Goal: Task Accomplishment & Management: Manage account settings

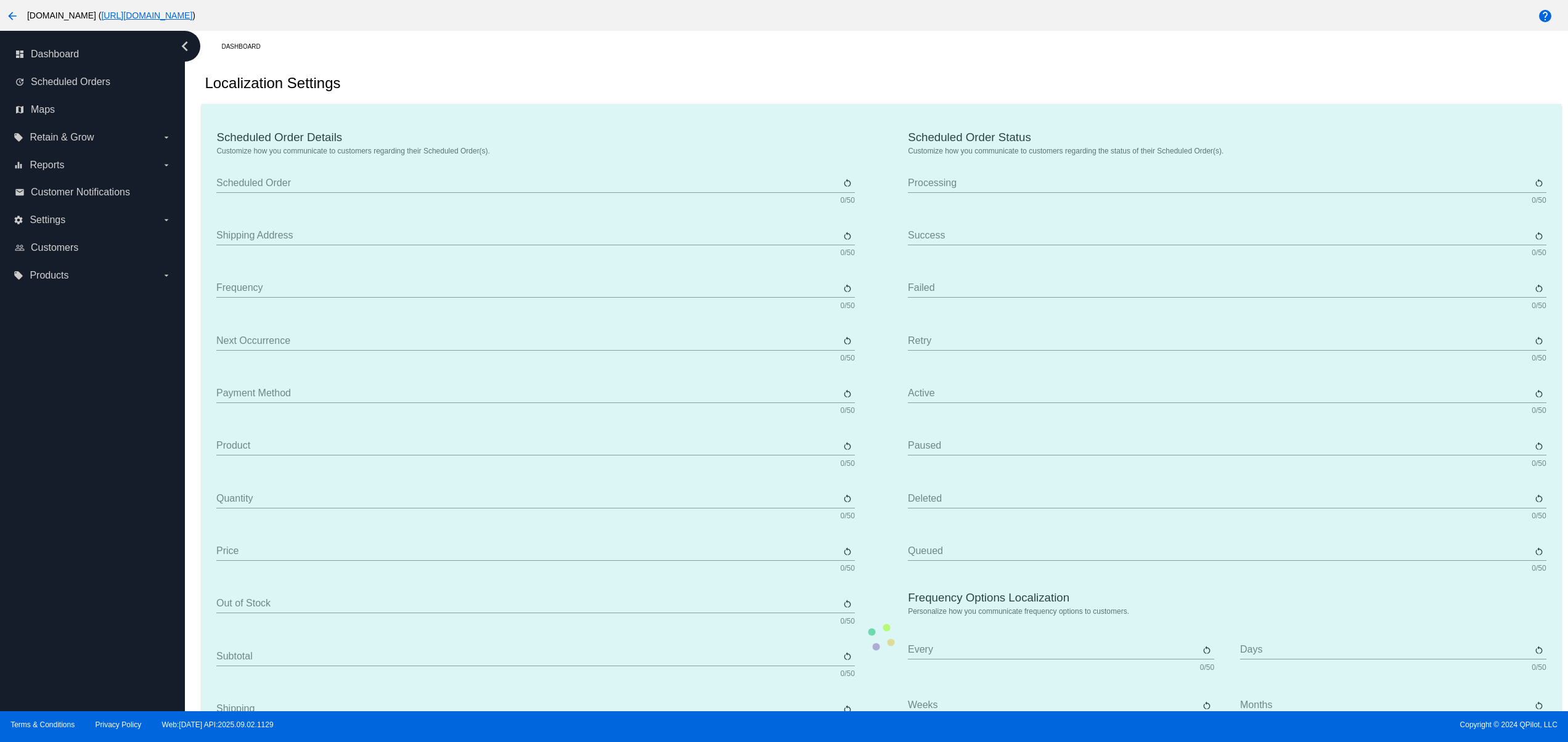
type input "Scheduled Order"
type input "Shipping Address"
type input "Frequency"
type input "Next Occurrence"
type input "Payment Method"
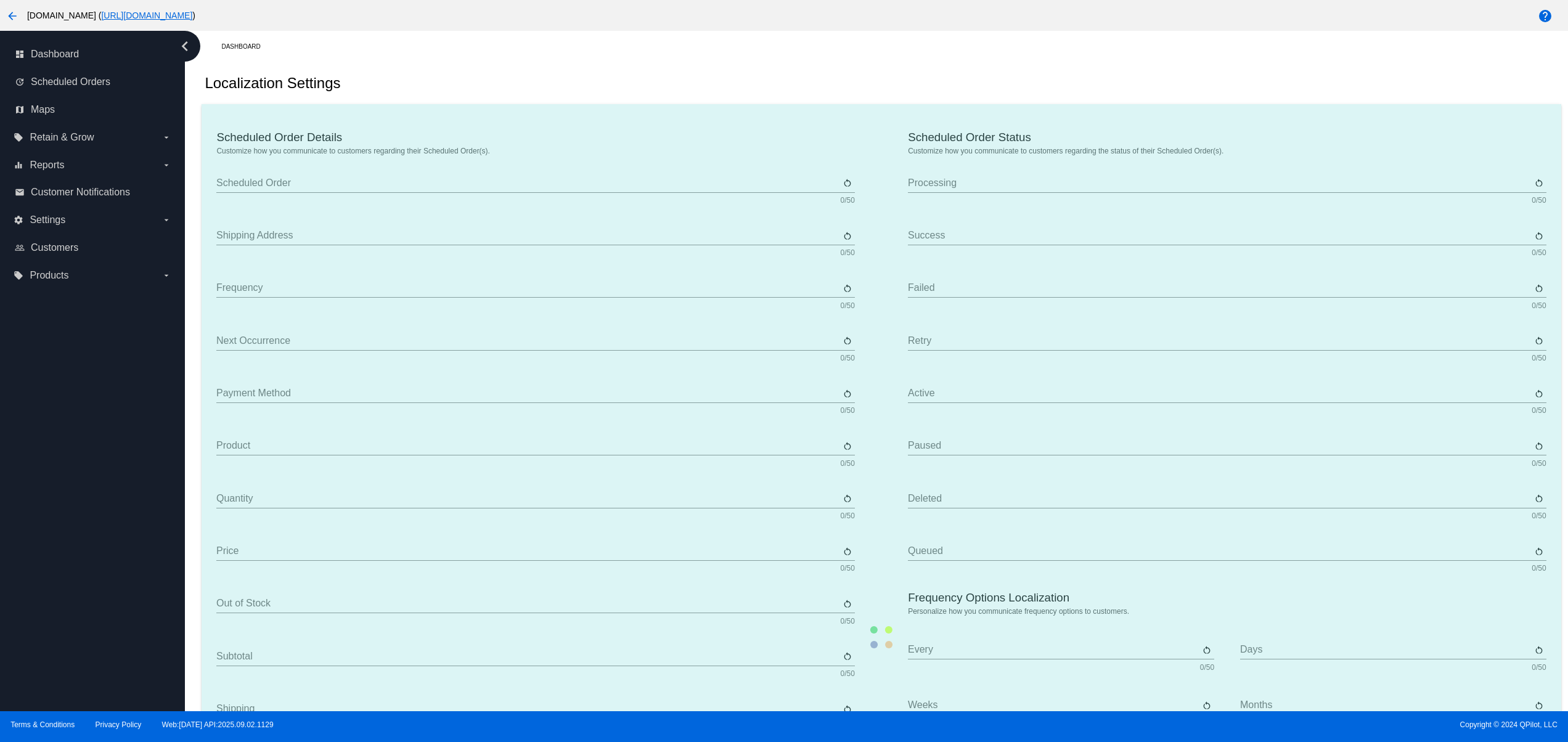
type input "Product"
type input "Quantity"
type input "Price"
type input "Out of stock"
type input "Subtotal"
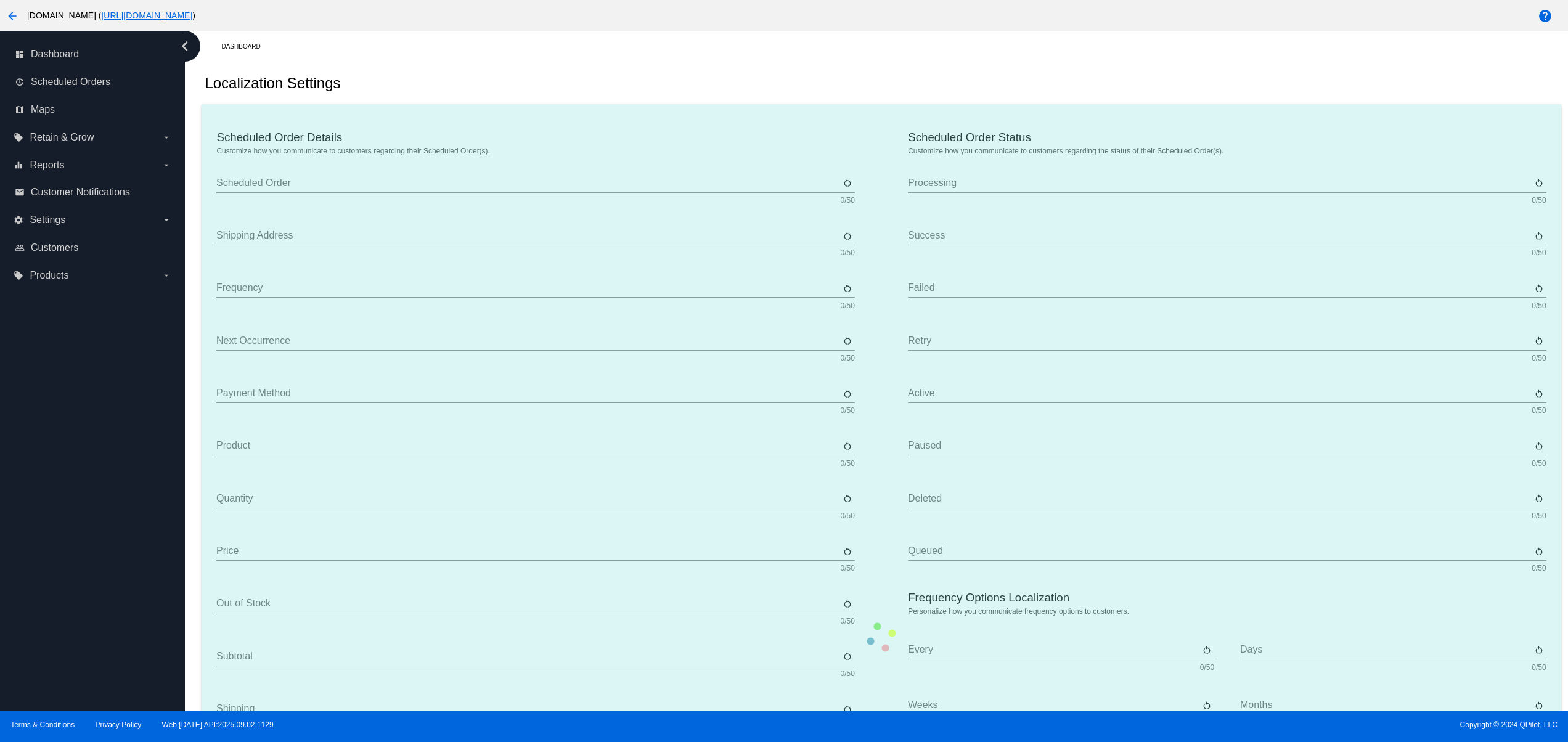
type input "Shipping"
type input "Tax"
type input "TBD"
type input "Total"
type input "No Payment Method"
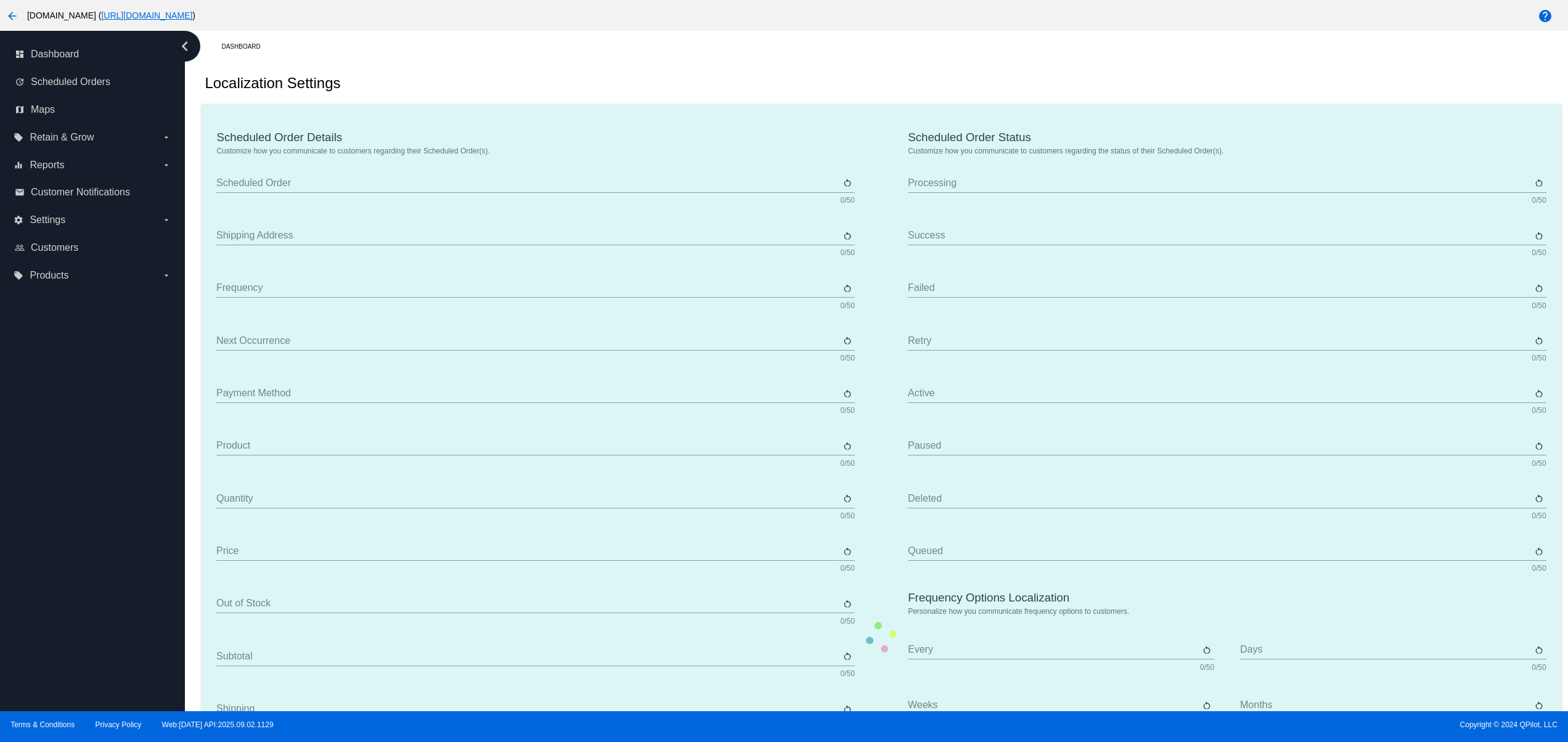
type input "Sabscribe"
type input "Processing"
type input "Success"
type input "Failed"
type input "Retry"
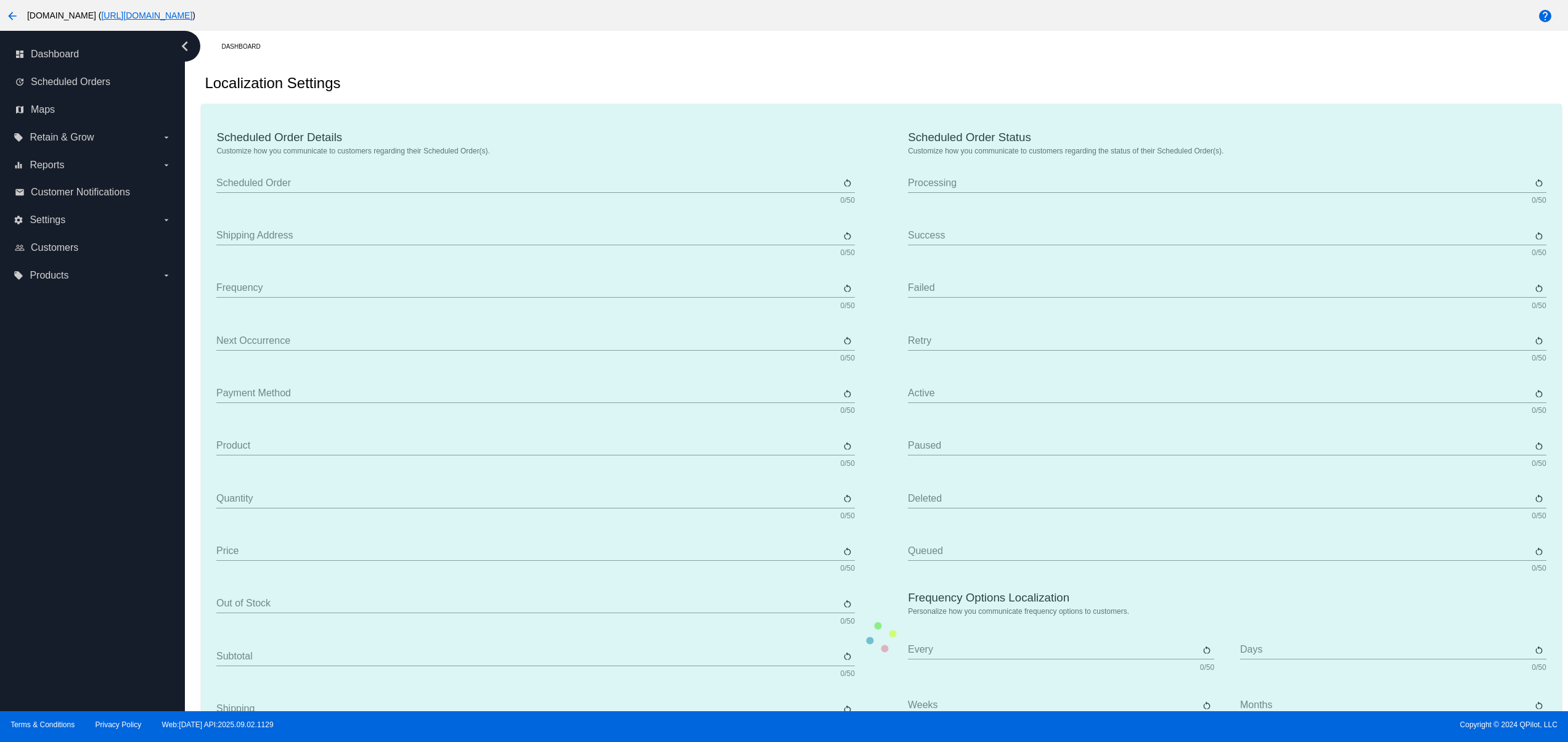
type input "Active"
type input "Paused"
type input "Deleted"
type input "Queued"
type input "Every"
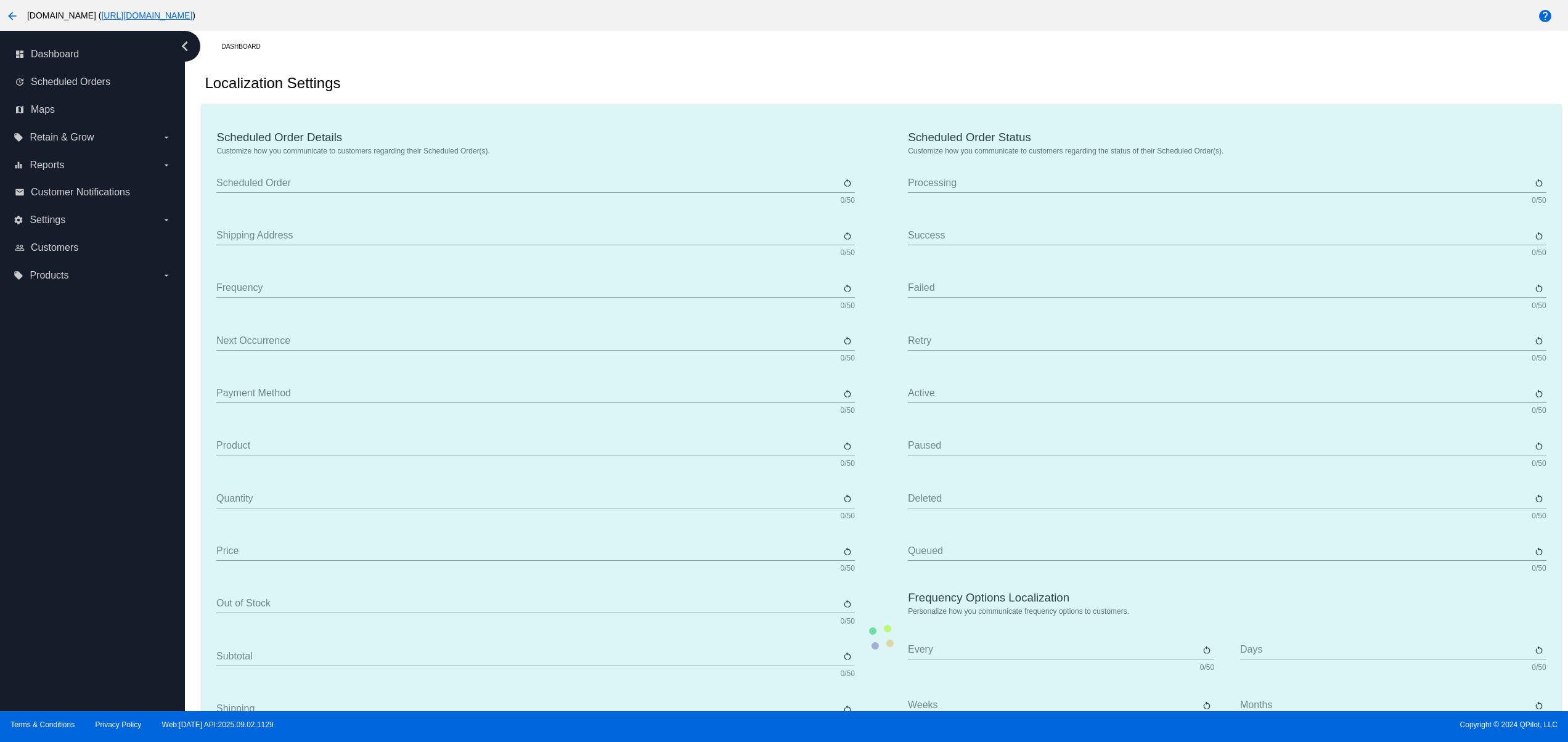
type input "Days"
type input "Weeks"
type input "Months"
type input "Sunday"
type input "Monday"
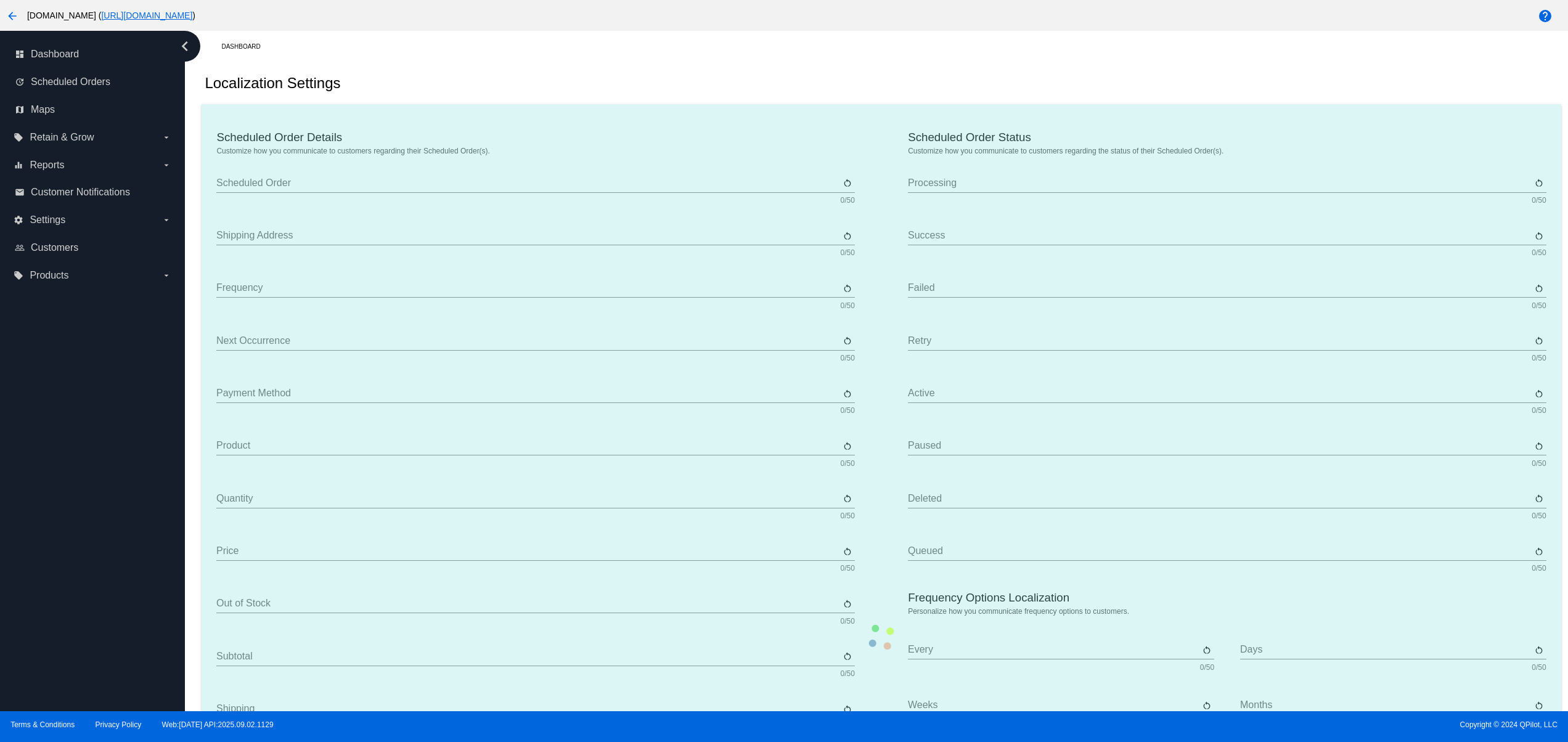
type input "Tuesday"
type input "Wednesday"
type input "Thursday"
type input "Friday"
type input "Saturday"
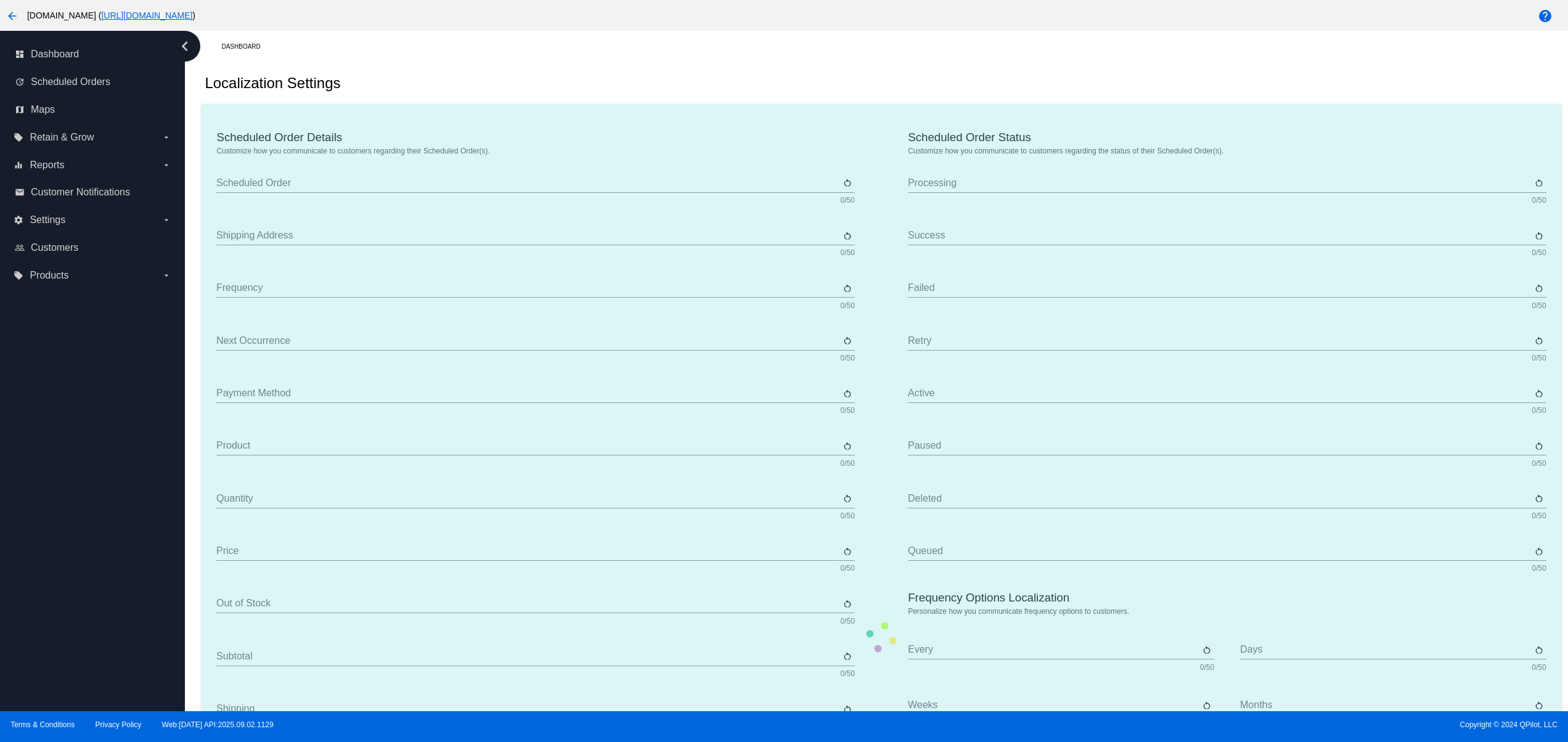
type input "The {frequency_day_number} {frequency_day_suffix} of every month"
type input "st"
type input "nd"
type input "rd"
type input "th"
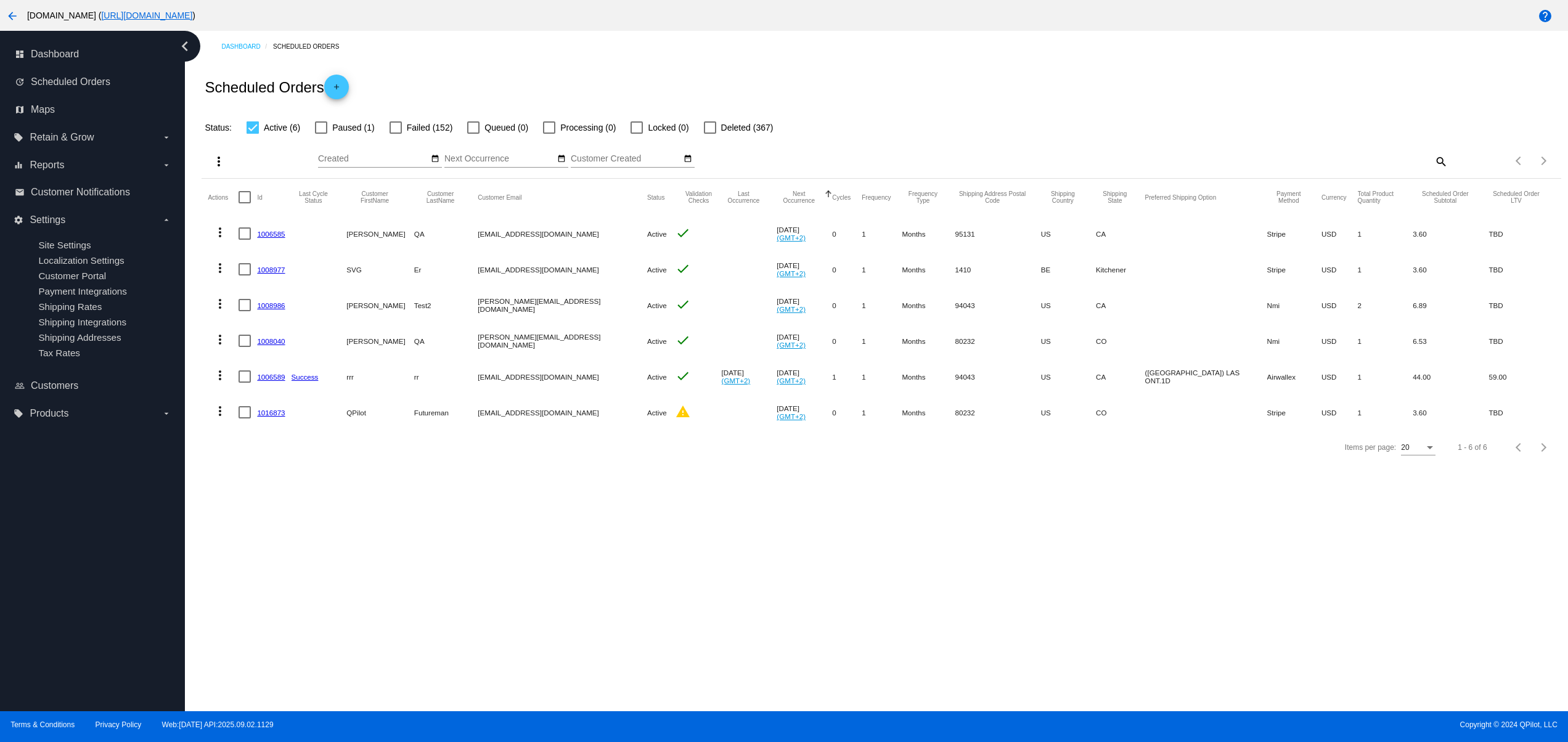
click at [651, 626] on div "Dashboard Scheduled Orders Scheduled Orders add Status: Active (6) Paused (1) F…" at bounding box center [877, 371] width 1383 height 681
click at [782, 465] on div "Items per page: 20 1 - 6 of 6" at bounding box center [881, 447] width 1359 height 34
click at [8, 11] on mat-icon "arrow_back" at bounding box center [12, 16] width 15 height 14
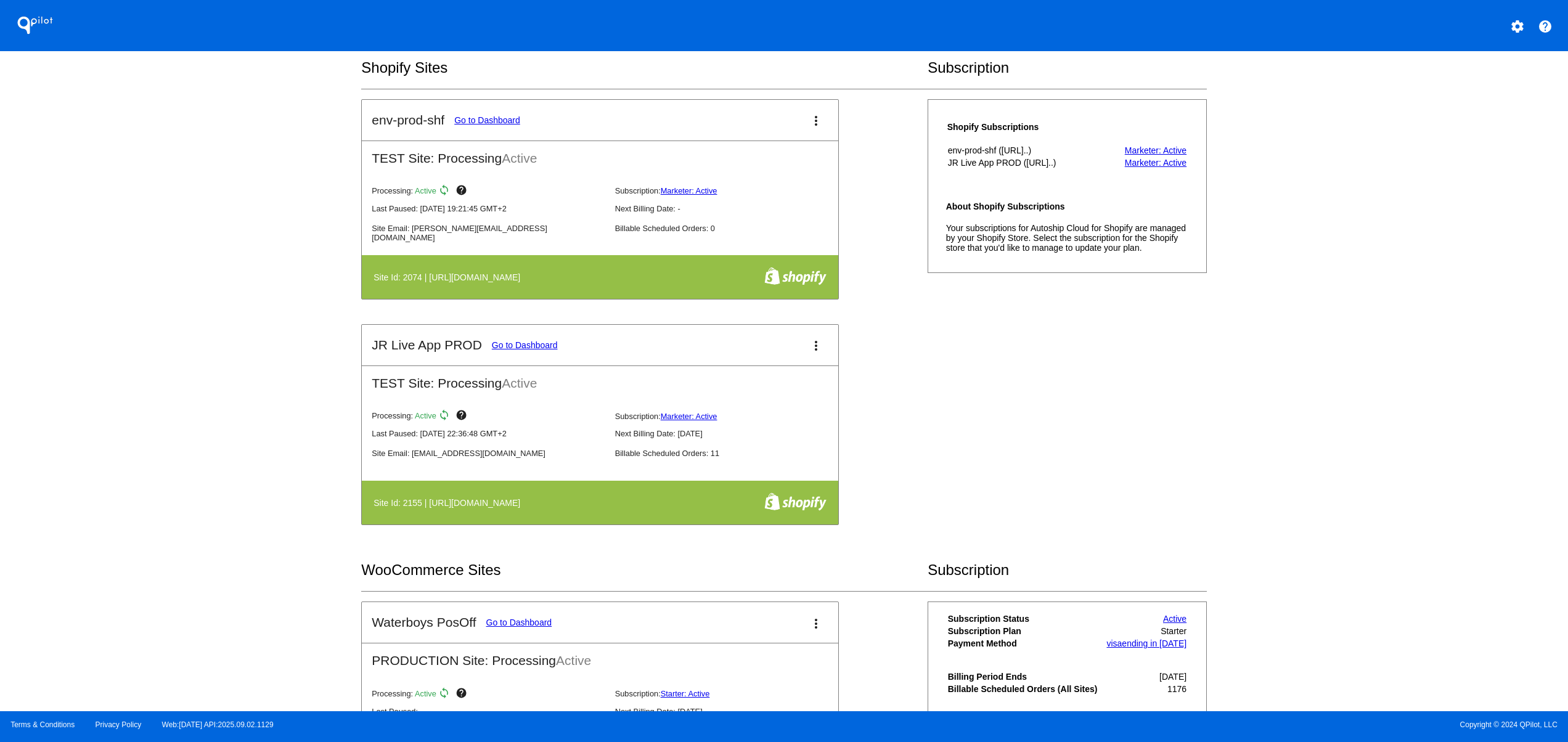
scroll to position [246, 0]
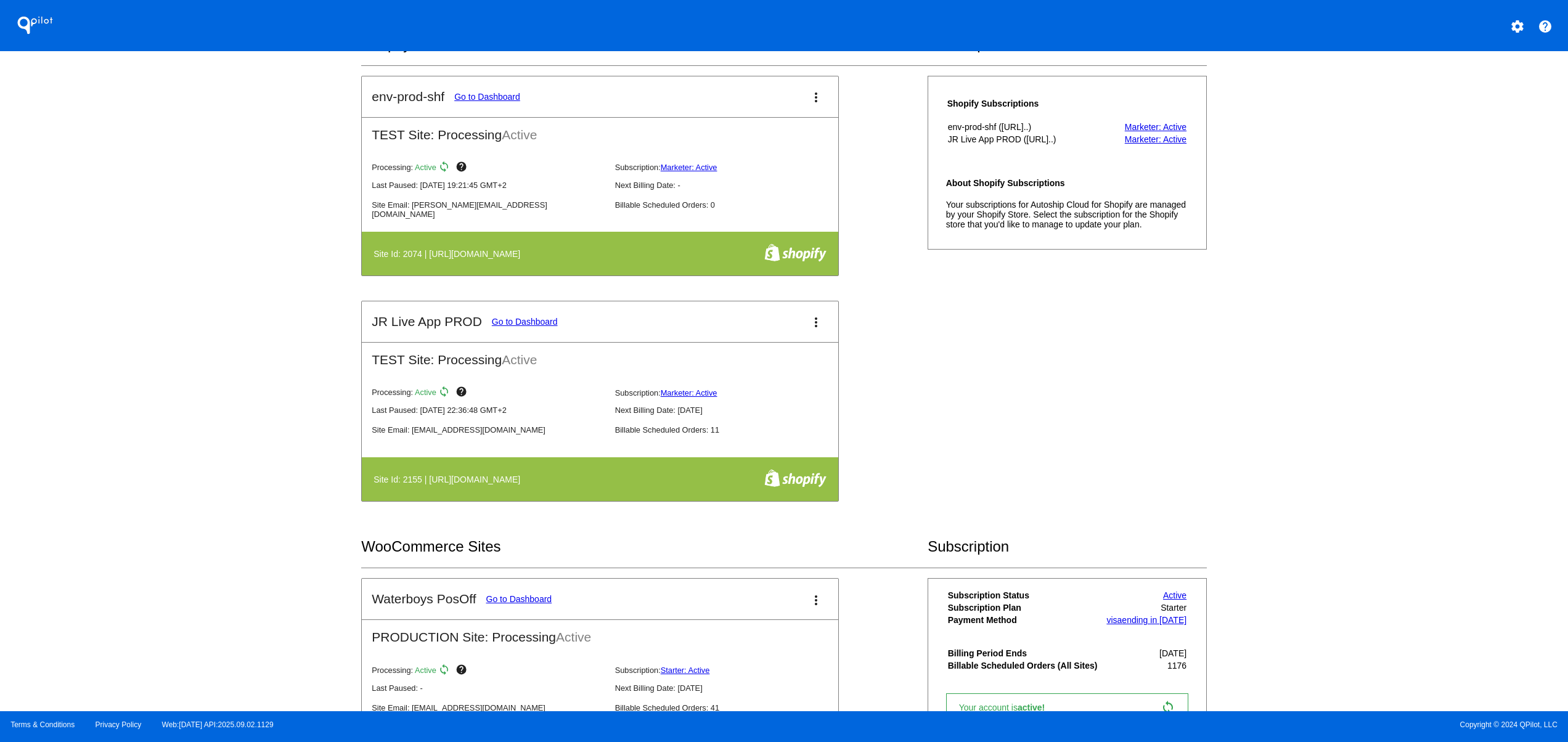
drag, startPoint x: 419, startPoint y: 472, endPoint x: 613, endPoint y: 481, distance: 194.2
click at [613, 481] on th "Site Id: 2155 | https://jr-live-app-prod.myshopify.com" at bounding box center [533, 479] width 320 height 22
click at [528, 324] on link "Go to Dashboard" at bounding box center [525, 322] width 66 height 10
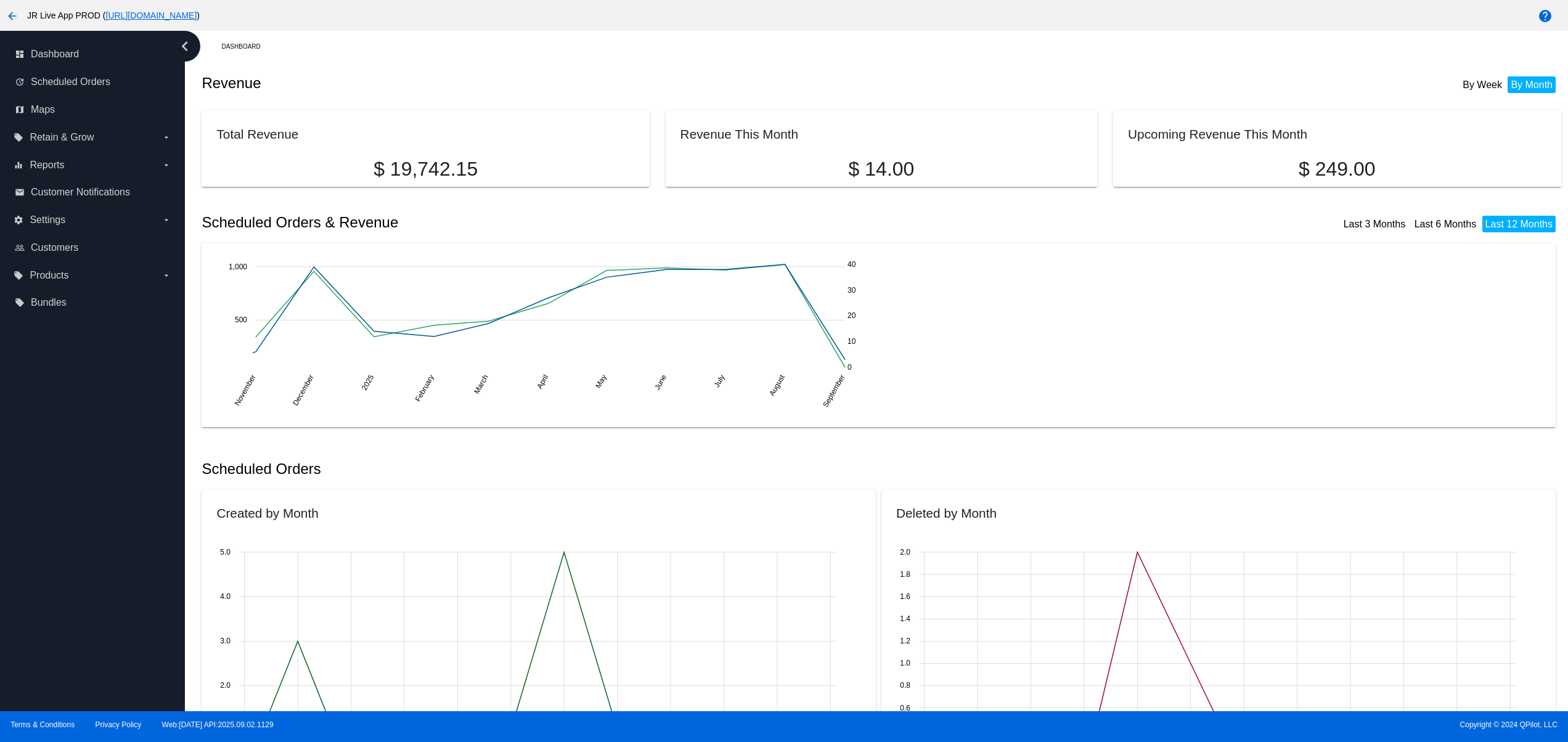
click at [3, 14] on button "arrow_back" at bounding box center [12, 15] width 24 height 24
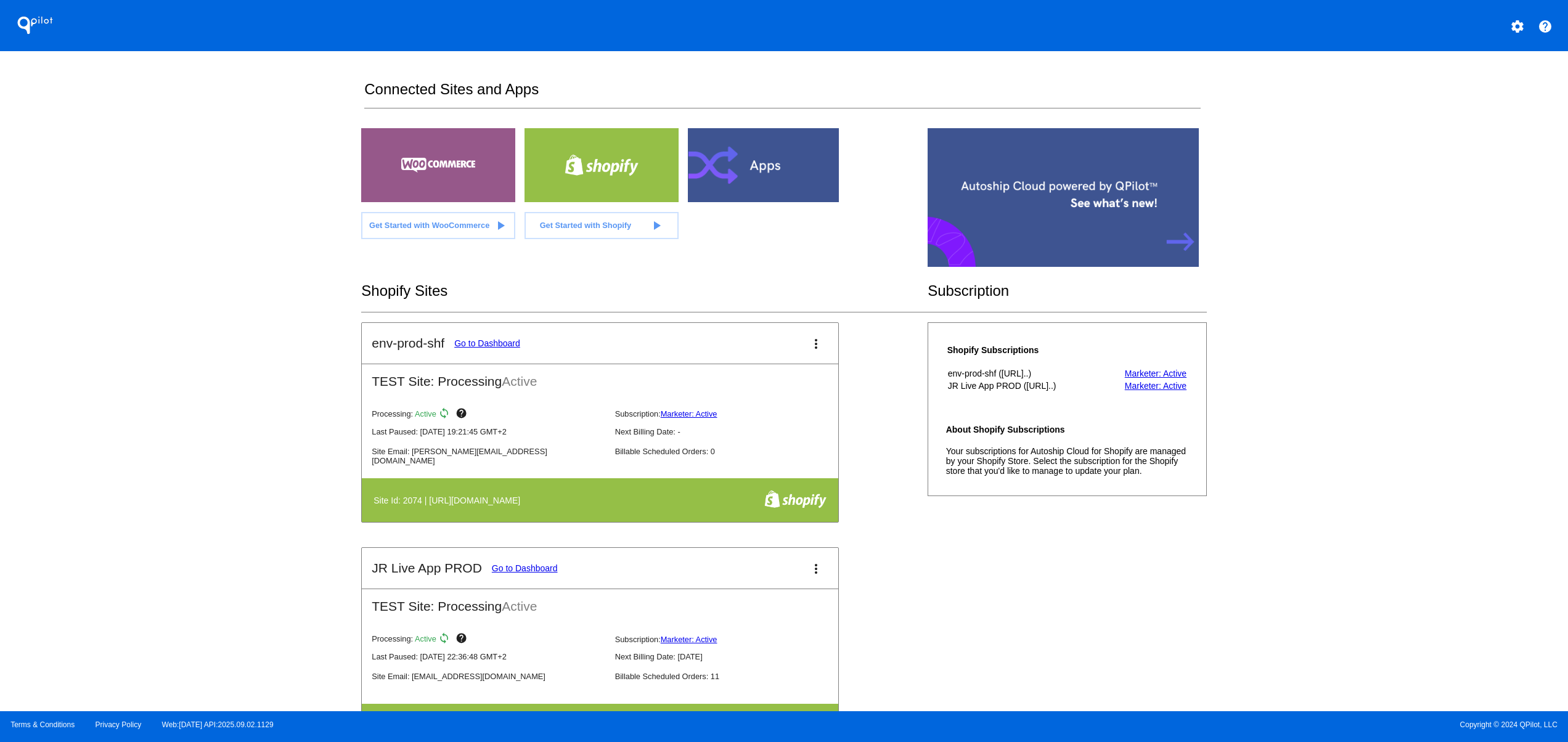
click at [308, 355] on div "QPilot settings help Connected Sites and Apps Get Started with WooCommerce play…" at bounding box center [784, 355] width 1568 height 711
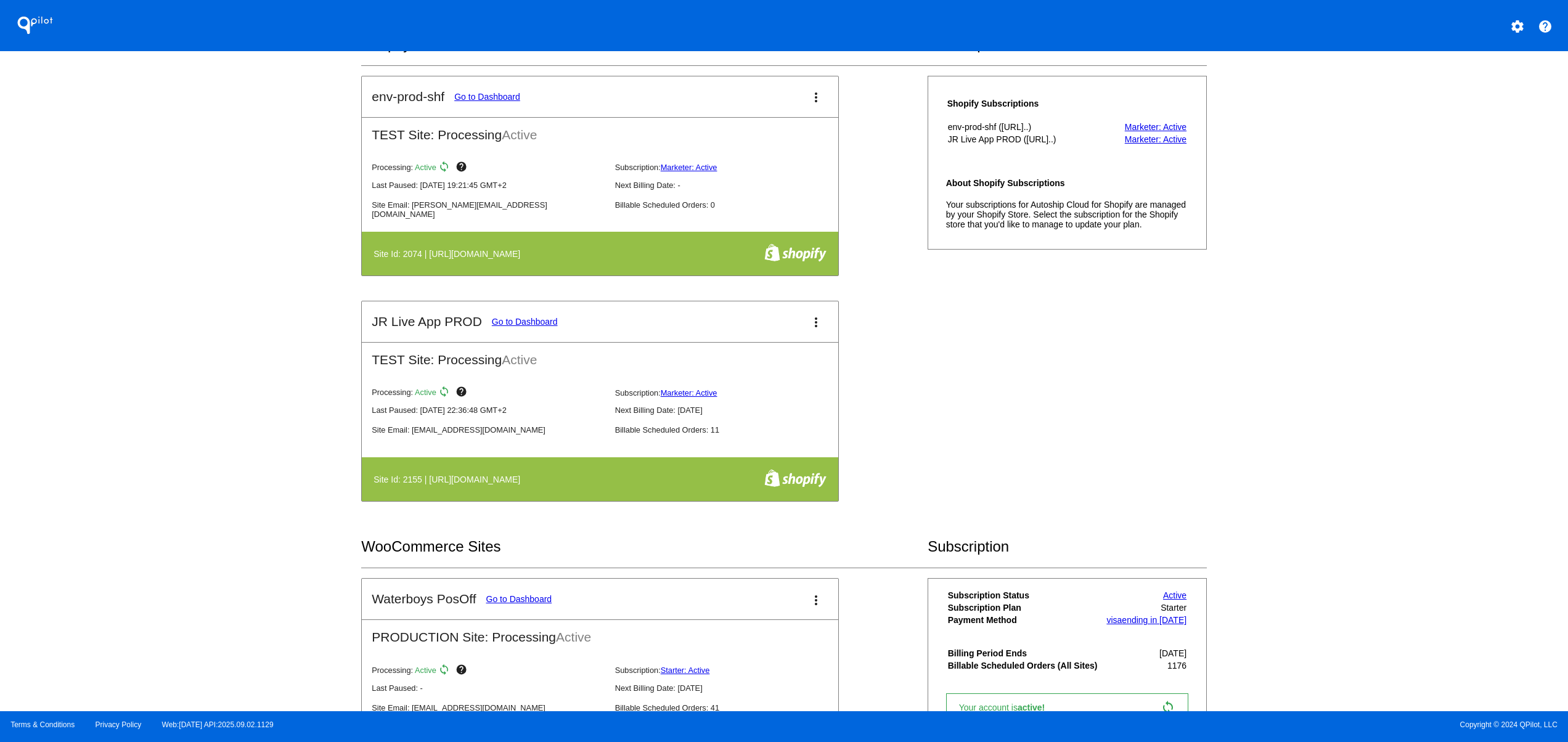
drag, startPoint x: 413, startPoint y: 486, endPoint x: 540, endPoint y: 486, distance: 127.0
click at [527, 484] on h4 "Site Id: 2155 | https://jr-live-app-prod.myshopify.com" at bounding box center [450, 479] width 153 height 10
click at [695, 496] on table "Site Id: 2155 | https://jr-live-app-prod.myshopify.com" at bounding box center [600, 479] width 477 height 43
drag, startPoint x: 558, startPoint y: 480, endPoint x: 429, endPoint y: 483, distance: 129.0
click at [429, 483] on th "Site Id: 2155 | https://jr-live-app-prod.myshopify.com" at bounding box center [533, 479] width 320 height 22
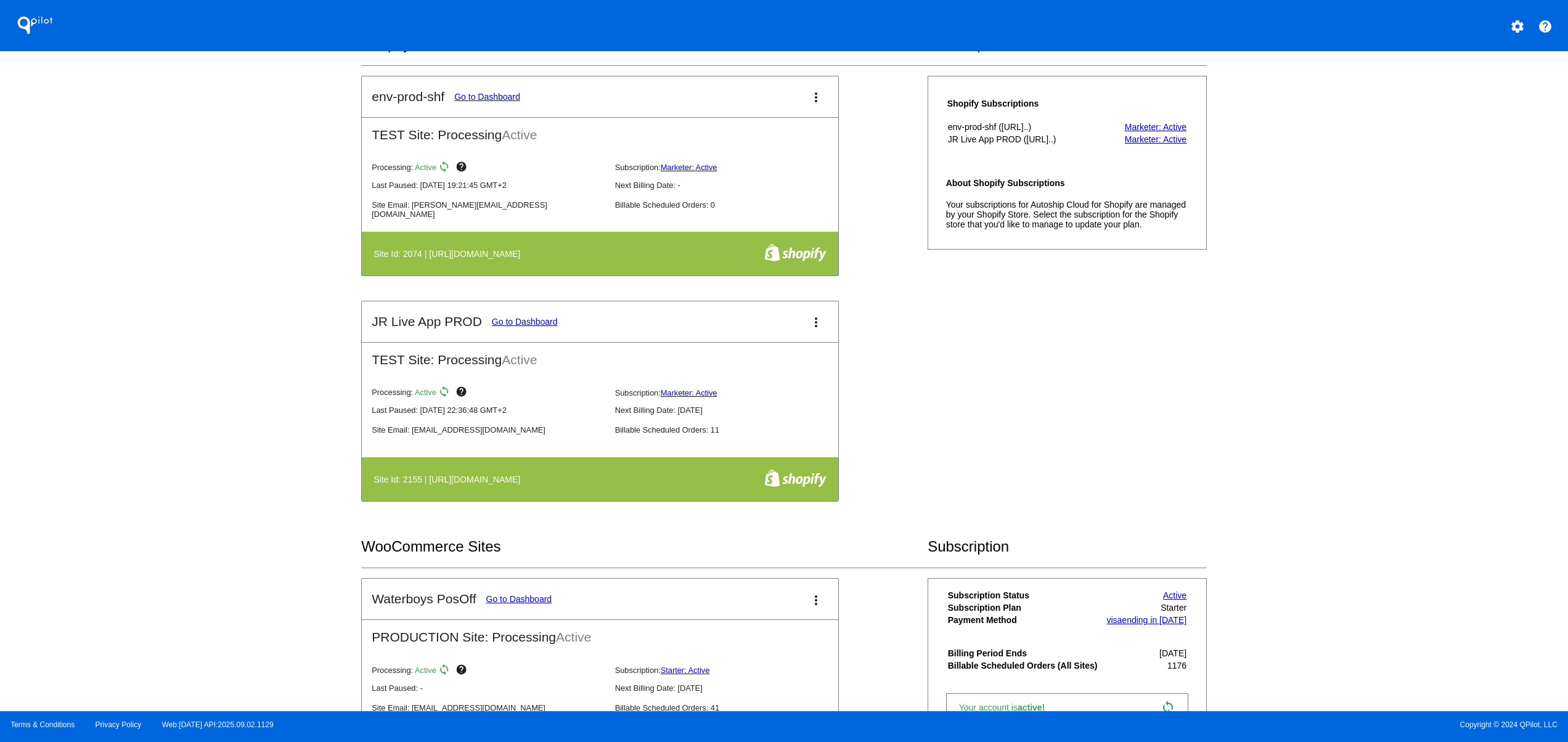
copy h4 "[URL][DOMAIN_NAME]"
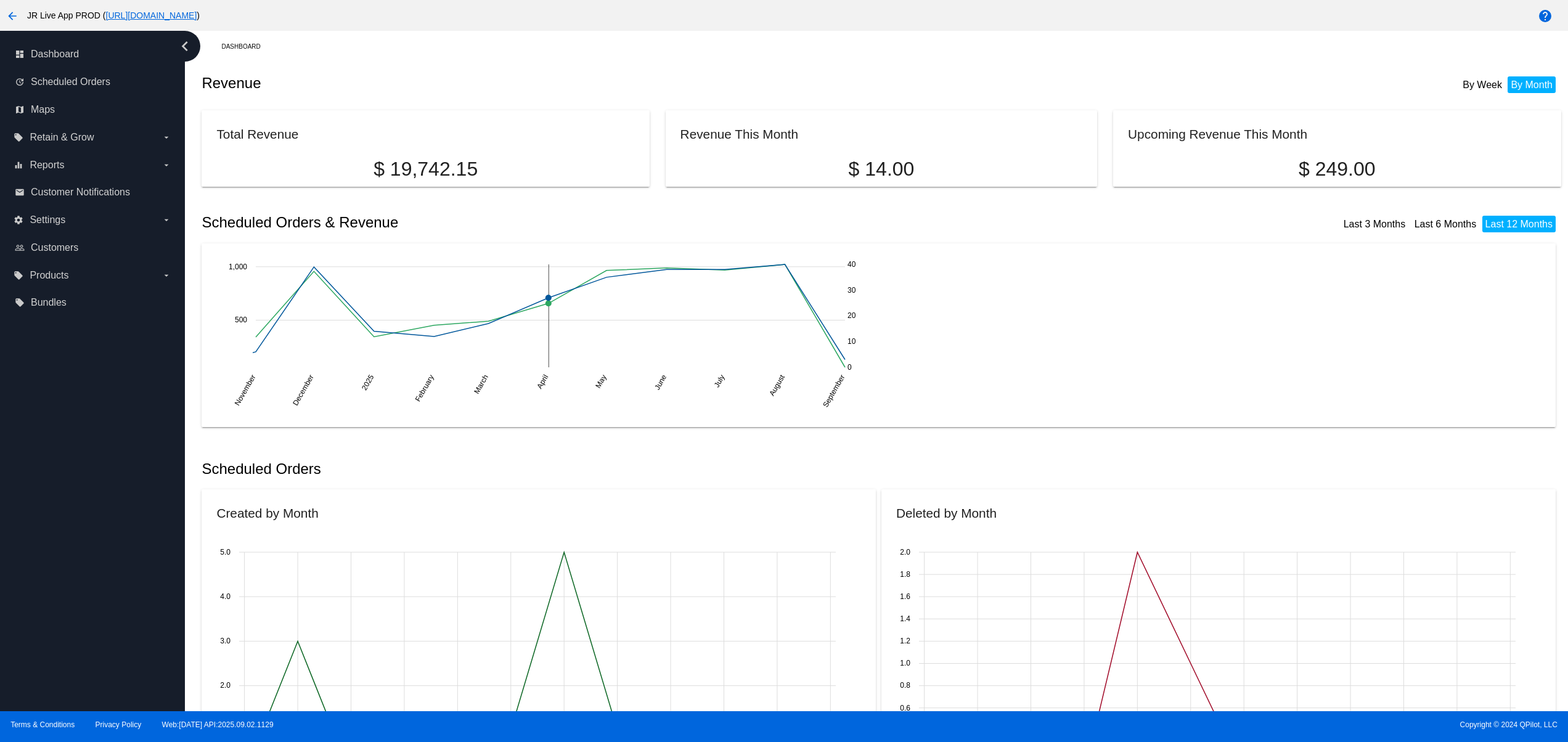
drag, startPoint x: 552, startPoint y: 376, endPoint x: 558, endPoint y: 363, distance: 14.3
click at [557, 365] on icon "November November December [DATE] 2025 February February March March April Apri…" at bounding box center [555, 335] width 678 height 154
